Goal: Navigation & Orientation: Understand site structure

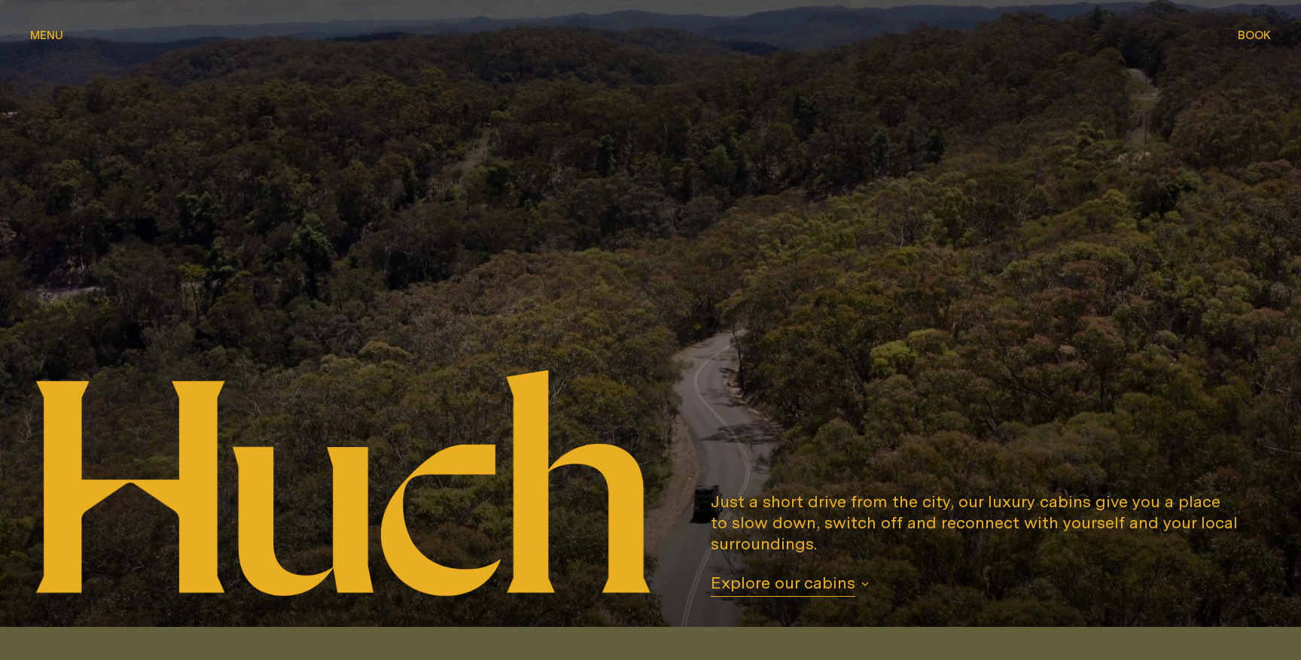
click at [44, 38] on span "Menu" at bounding box center [46, 34] width 33 height 11
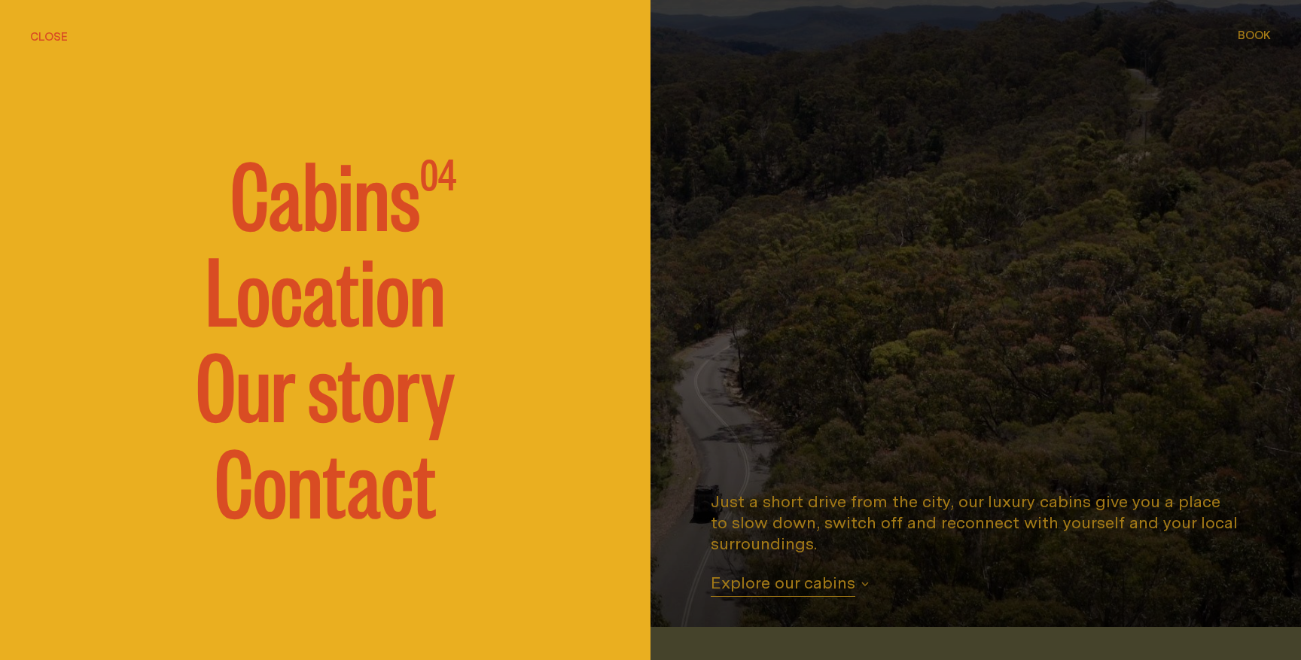
click at [349, 197] on span "Cabins" at bounding box center [325, 191] width 190 height 90
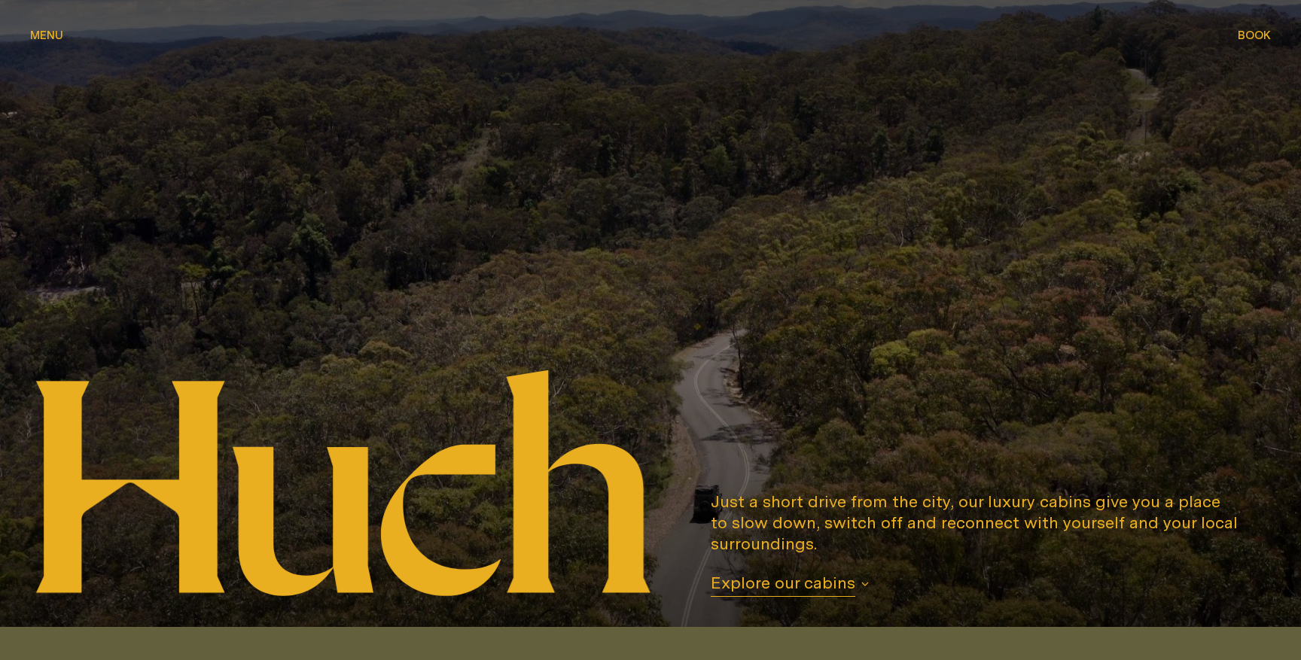
click at [37, 36] on span "Menu" at bounding box center [46, 34] width 33 height 11
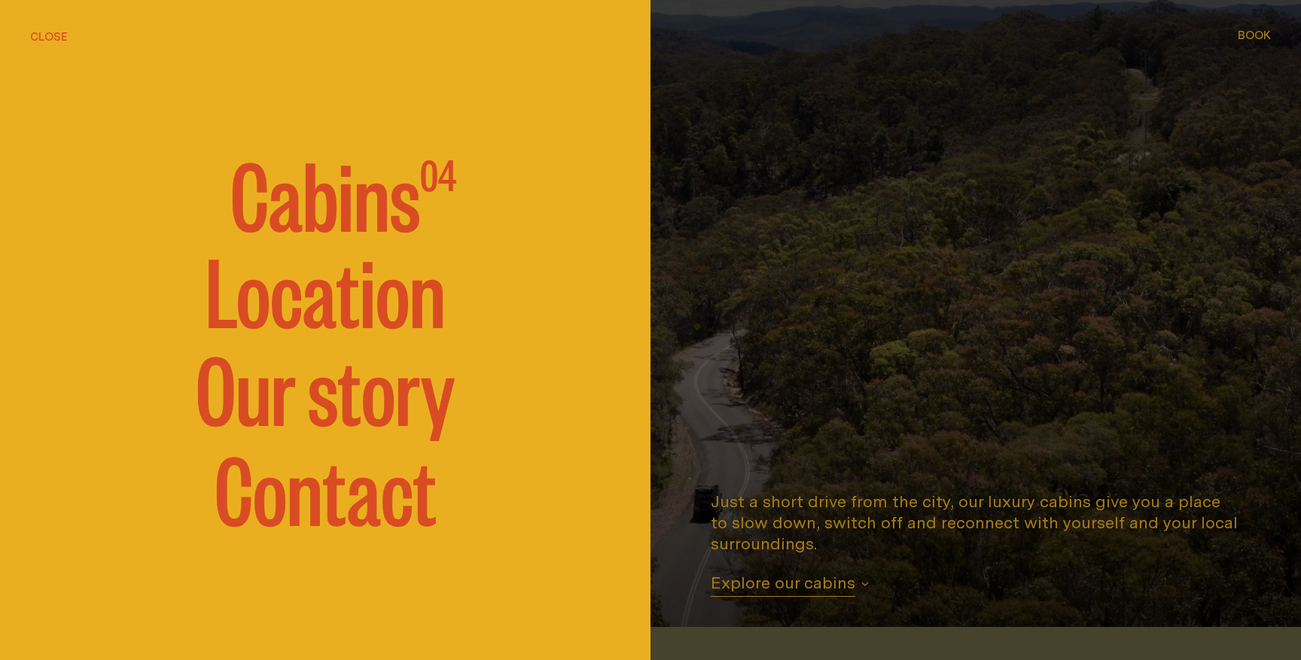
click at [344, 316] on link "Location" at bounding box center [325, 289] width 240 height 90
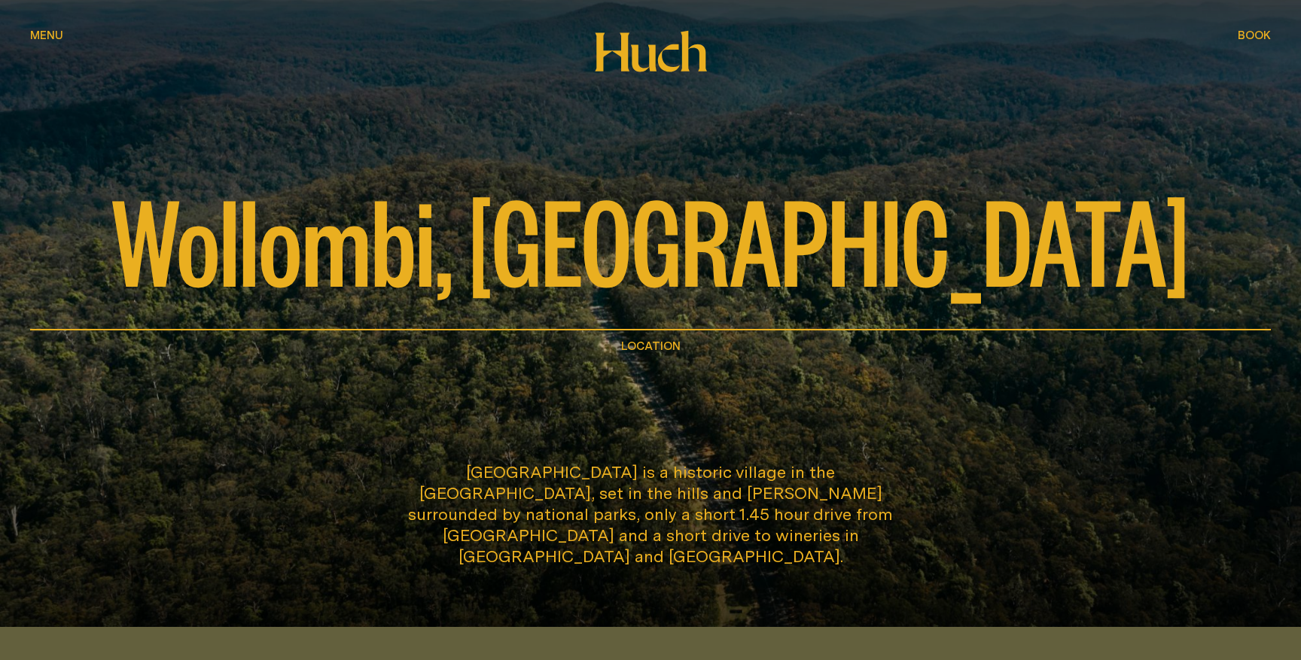
click at [46, 33] on span "Menu" at bounding box center [46, 34] width 33 height 11
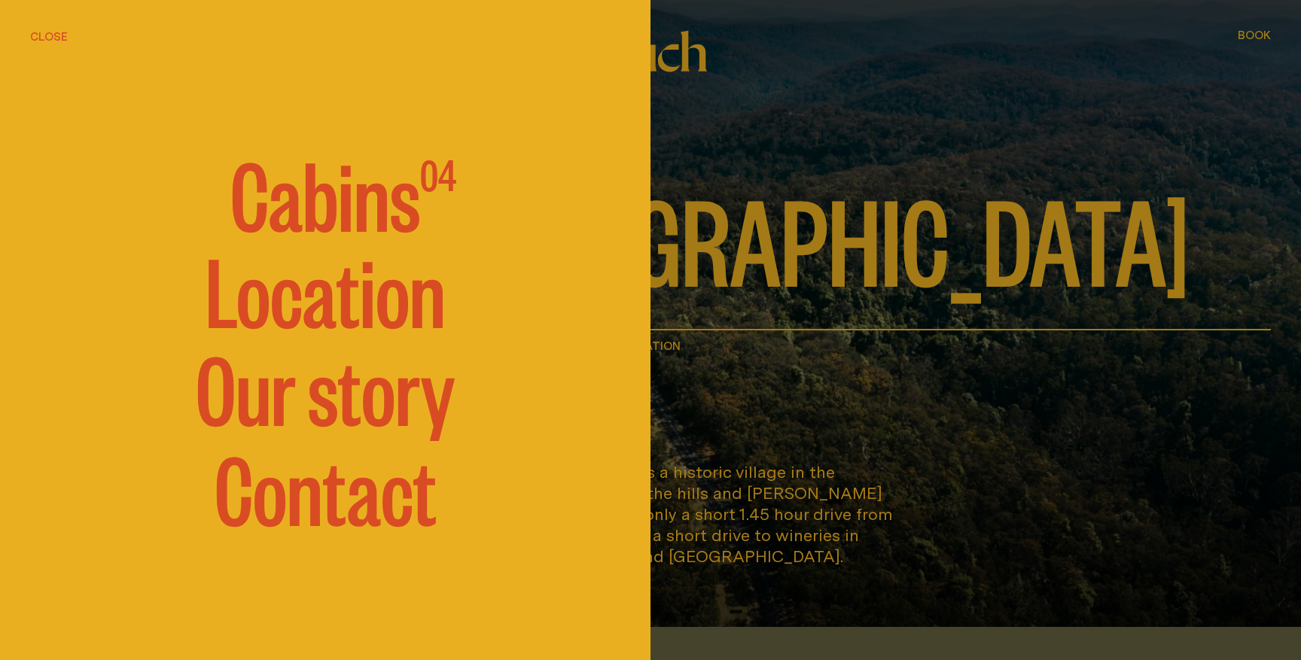
click at [289, 403] on link "Our story" at bounding box center [325, 387] width 259 height 90
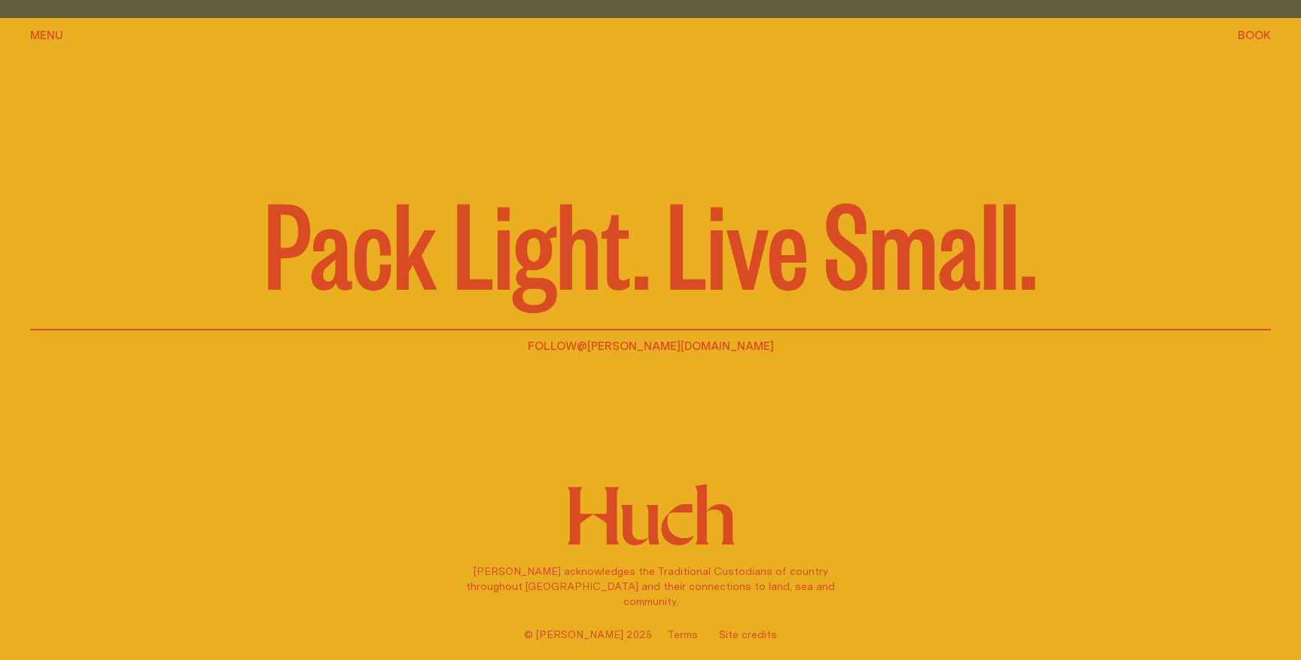
scroll to position [2659, 0]
